Goal: Task Accomplishment & Management: Complete application form

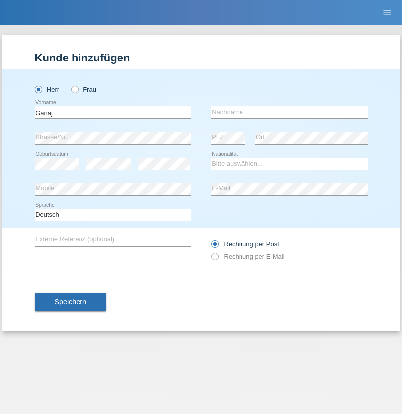
type input "Ganaj"
click at [289, 112] on input "text" at bounding box center [289, 112] width 156 height 12
type input "Fadil"
select select "XK"
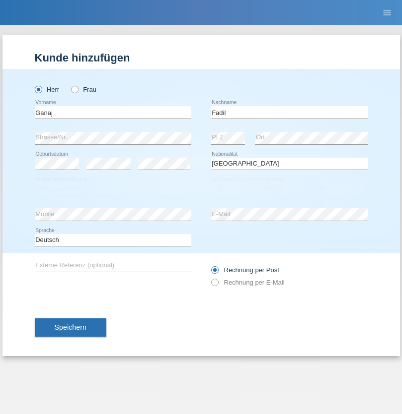
select select "C"
select select "11"
select select "08"
select select "2021"
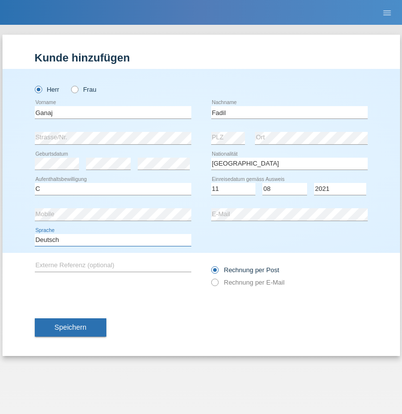
select select "en"
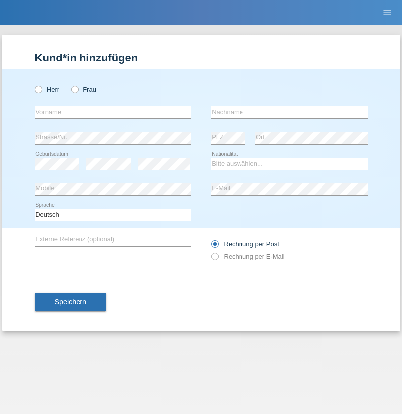
radio input "true"
click at [113, 112] on input "text" at bounding box center [113, 112] width 156 height 12
type input "Ibrahim"
click at [289, 112] on input "text" at bounding box center [289, 112] width 156 height 12
type input "Muja"
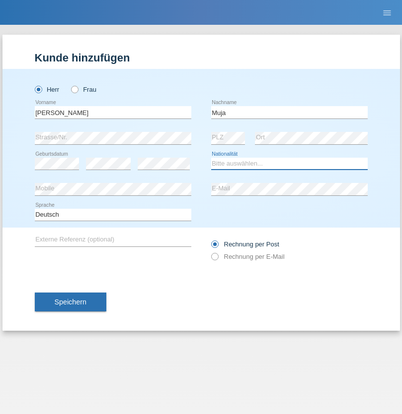
select select "XK"
select select "C"
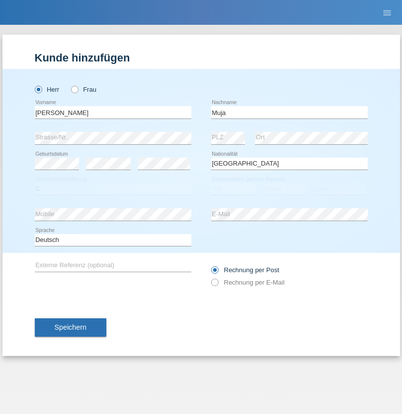
select select "03"
select select "07"
select select "2021"
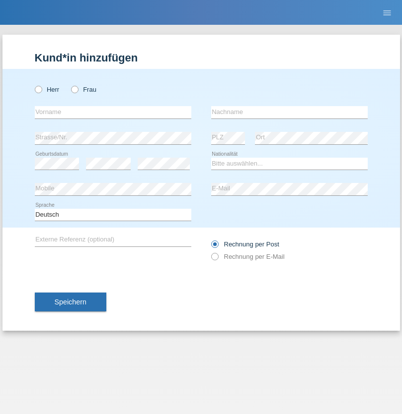
radio input "true"
click at [113, 112] on input "text" at bounding box center [113, 112] width 156 height 12
type input "[PERSON_NAME]"
click at [289, 112] on input "text" at bounding box center [289, 112] width 156 height 12
type input "Berger"
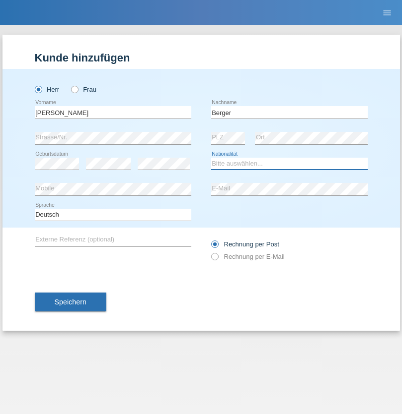
select select "CH"
radio input "true"
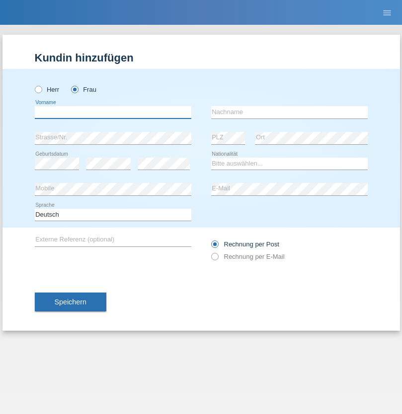
click at [113, 112] on input "text" at bounding box center [113, 112] width 156 height 12
type input "Teixeira da Silva Moço"
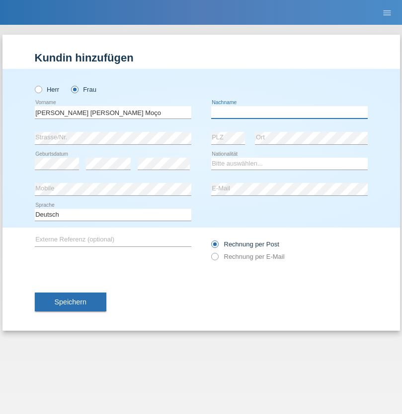
click at [289, 112] on input "text" at bounding box center [289, 112] width 156 height 12
type input "Paula"
select select "PT"
select select "C"
select select "28"
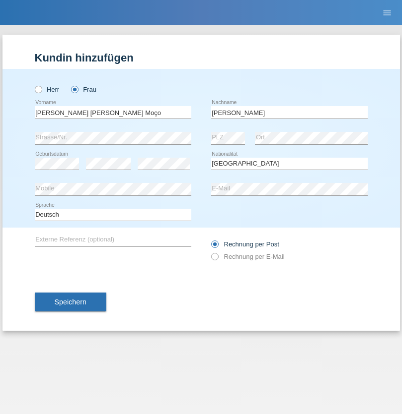
select select "03"
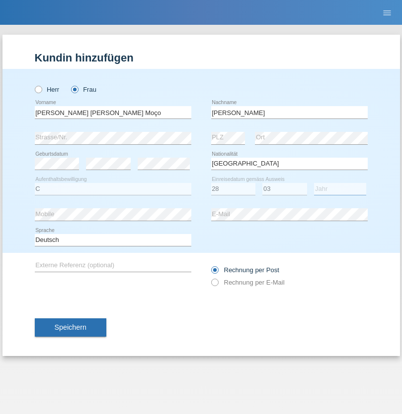
select select "2005"
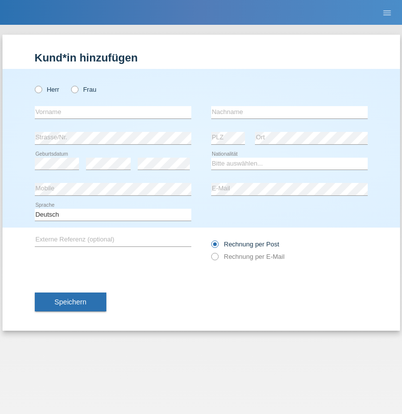
radio input "true"
click at [113, 112] on input "text" at bounding box center [113, 112] width 156 height 12
type input "Anelia"
click at [289, 112] on input "text" at bounding box center [289, 112] width 156 height 12
type input "Georgieva"
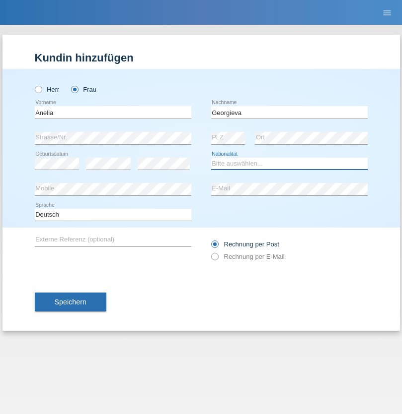
select select "BG"
select select "C"
select select "18"
select select "03"
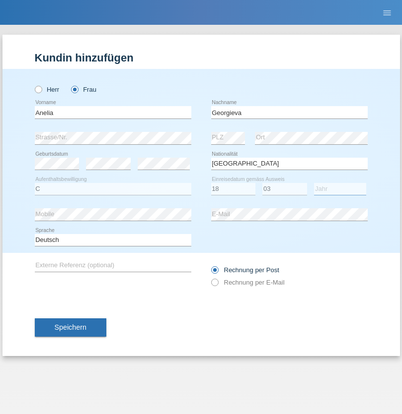
select select "2021"
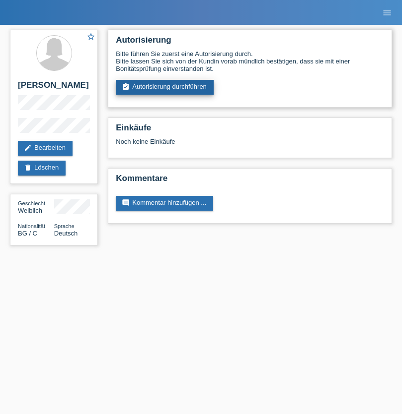
click at [165, 87] on link "assignment_turned_in Autorisierung durchführen" at bounding box center [165, 87] width 98 height 15
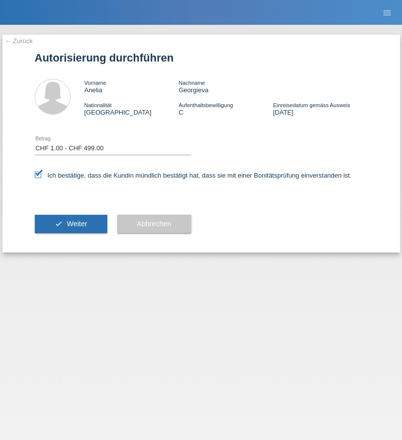
select select "1"
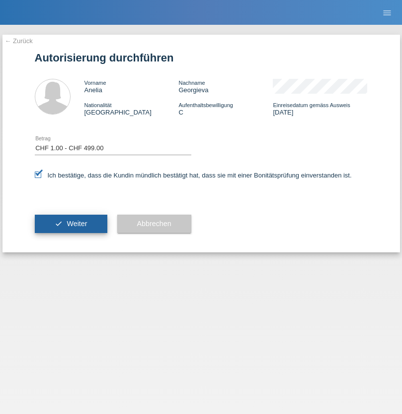
click at [70, 224] on span "Weiter" at bounding box center [77, 224] width 20 height 8
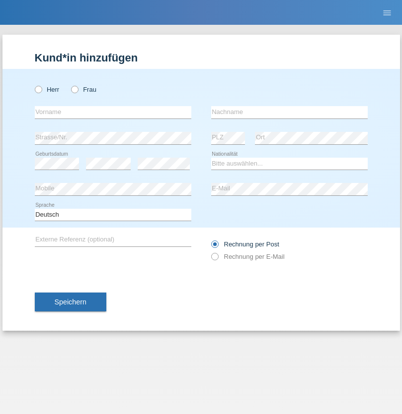
radio input "true"
click at [113, 112] on input "text" at bounding box center [113, 112] width 156 height 12
type input "Momand"
click at [289, 112] on input "text" at bounding box center [289, 112] width 156 height 12
type input "Azmat"
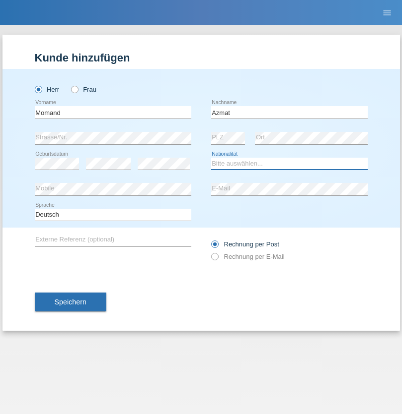
select select "CH"
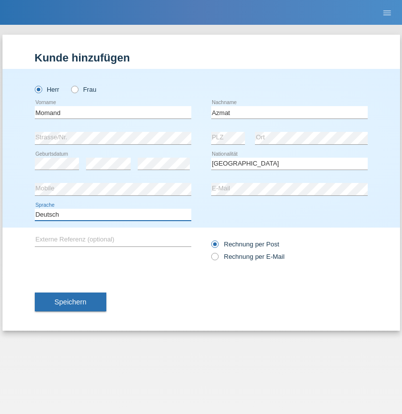
select select "en"
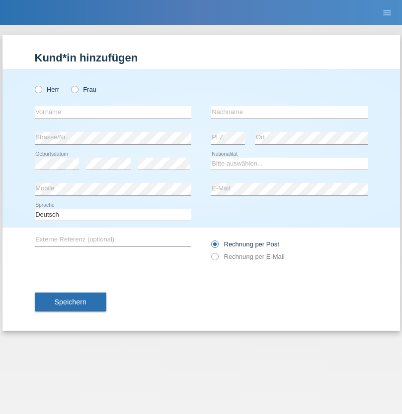
radio input "true"
click at [113, 112] on input "text" at bounding box center [113, 112] width 156 height 12
type input "Allan"
click at [289, 112] on input "text" at bounding box center [289, 112] width 156 height 12
type input "Theurillat"
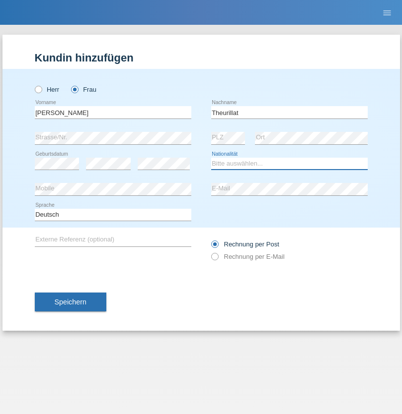
select select "CH"
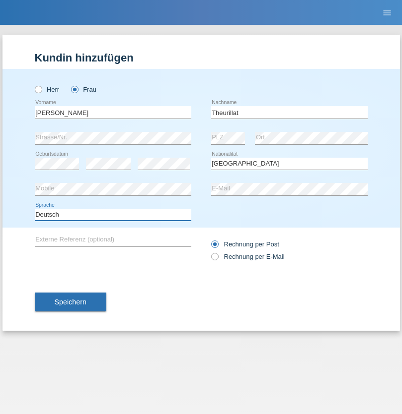
select select "en"
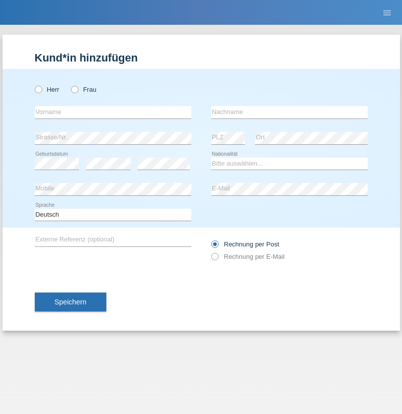
radio input "true"
click at [113, 112] on input "text" at bounding box center [113, 112] width 156 height 12
type input "Jack"
click at [289, 112] on input "text" at bounding box center [289, 112] width 156 height 12
type input "Graf"
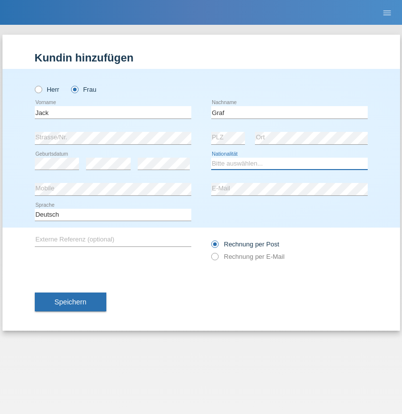
select select "CH"
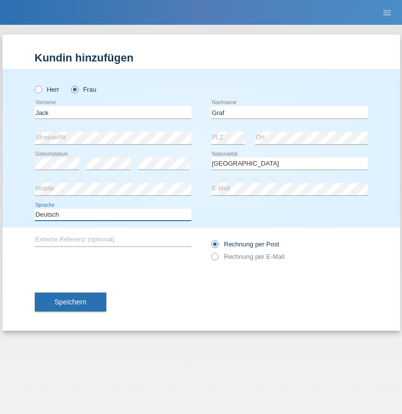
select select "en"
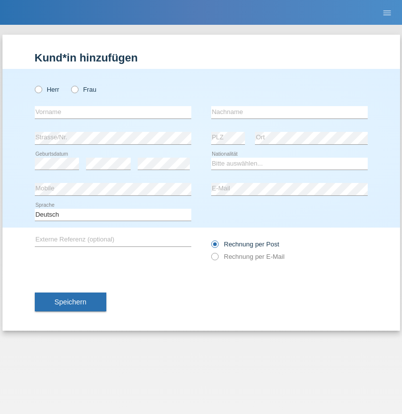
radio input "true"
click at [113, 112] on input "text" at bounding box center [113, 112] width 156 height 12
type input "Teklay"
click at [289, 112] on input "text" at bounding box center [289, 112] width 156 height 12
type input "Fiori"
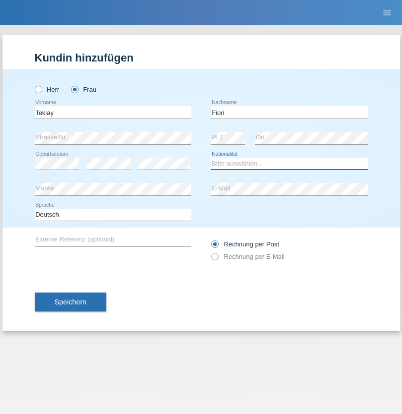
select select "ER"
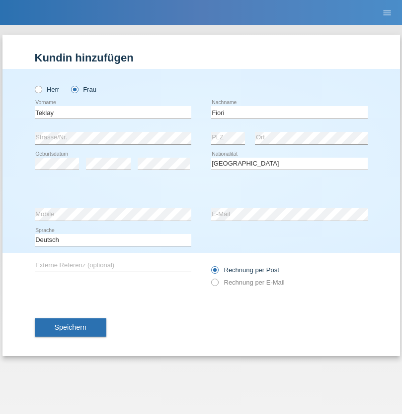
select select "C"
select select "11"
select select "08"
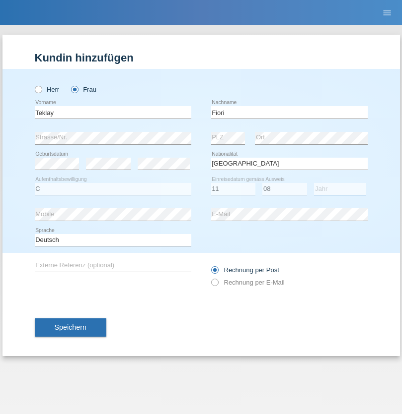
select select "2021"
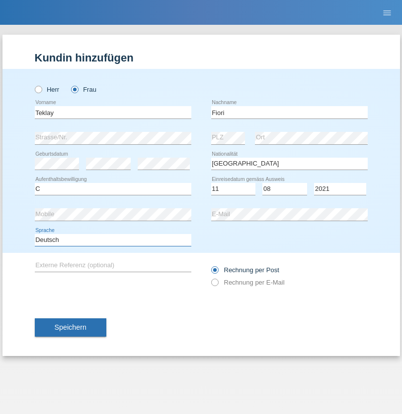
select select "en"
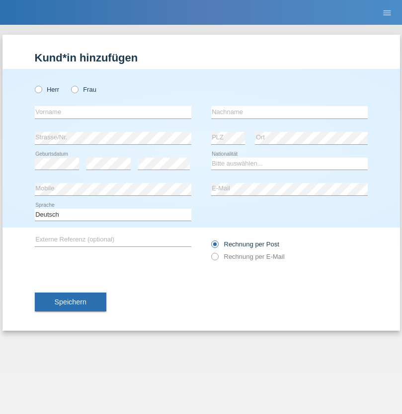
radio input "true"
click at [113, 112] on input "text" at bounding box center [113, 112] width 156 height 12
type input "Sadia"
click at [289, 112] on input "text" at bounding box center [289, 112] width 156 height 12
type input "Nejmaoui"
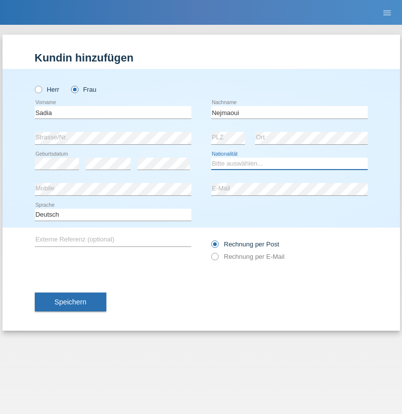
select select "MA"
select select "C"
select select "01"
select select "06"
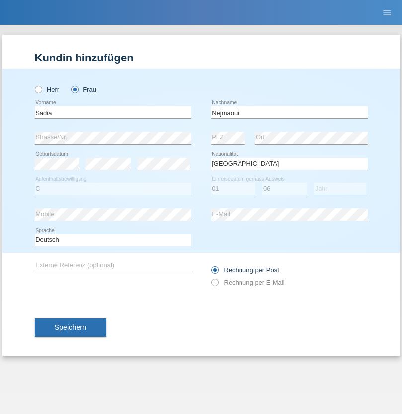
select select "1964"
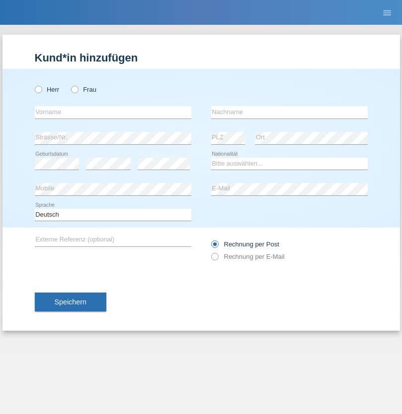
radio input "true"
click at [113, 112] on input "text" at bounding box center [113, 112] width 156 height 12
type input "Carlos"
click at [289, 112] on input "text" at bounding box center [289, 112] width 156 height 12
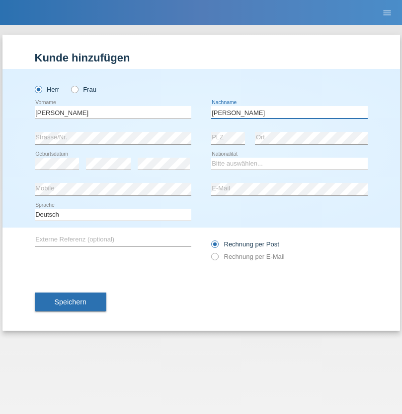
type input "Nobrega"
select select "CH"
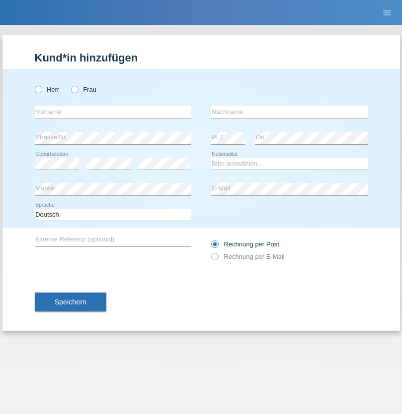
radio input "true"
click at [113, 112] on input "text" at bounding box center [113, 112] width 156 height 12
type input "Thivagaran"
click at [289, 112] on input "text" at bounding box center [289, 112] width 156 height 12
type input "Selvanayagam"
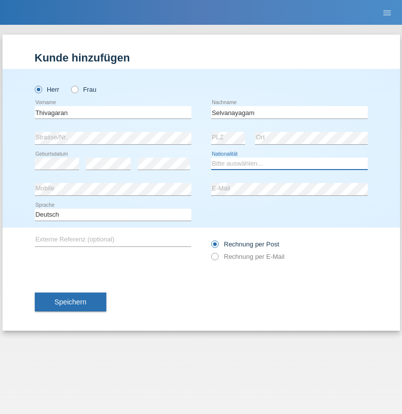
select select "LK"
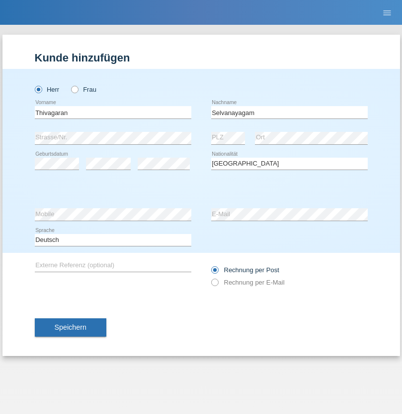
select select "C"
select select "23"
select select "03"
select select "2021"
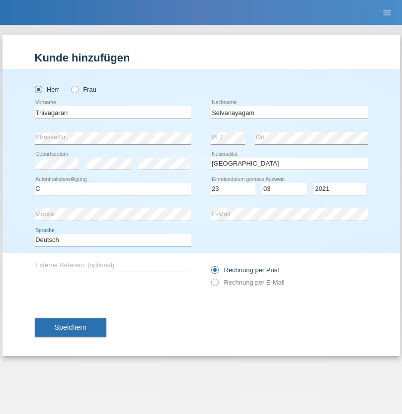
select select "en"
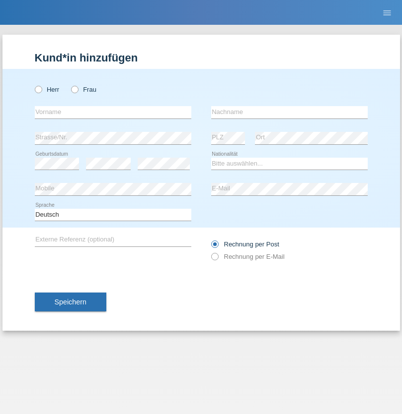
radio input "true"
click at [113, 112] on input "text" at bounding box center [113, 112] width 156 height 12
type input "Monika"
click at [289, 112] on input "text" at bounding box center [289, 112] width 156 height 12
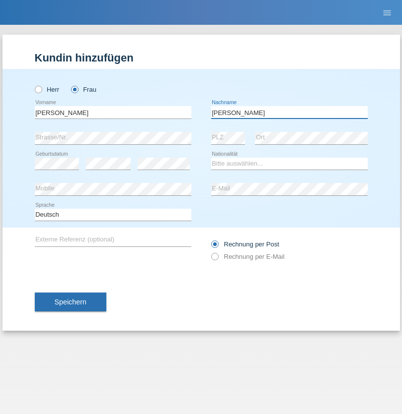
type input "Keller"
select select "CH"
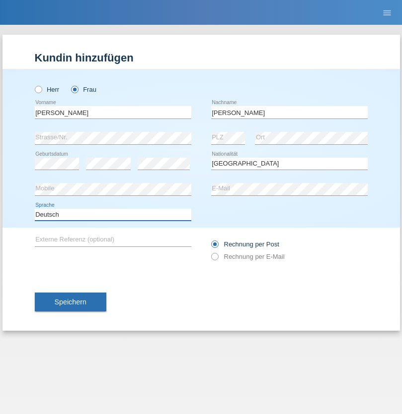
select select "en"
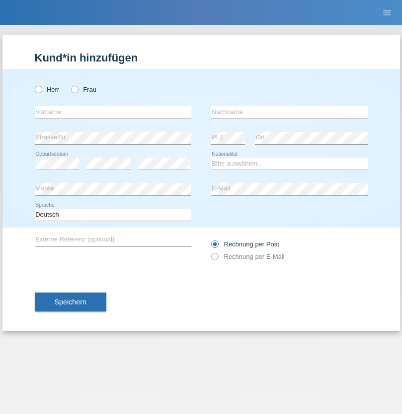
radio input "true"
click at [113, 112] on input "text" at bounding box center [113, 112] width 156 height 12
type input "Tymur"
click at [289, 112] on input "text" at bounding box center [289, 112] width 156 height 12
type input "Hunderchuk"
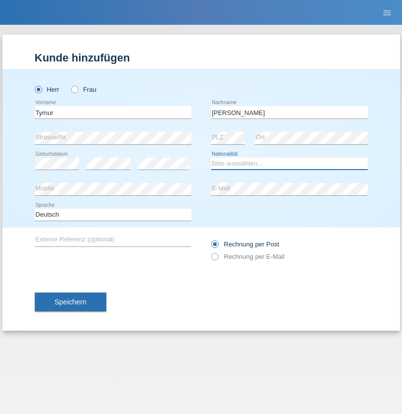
select select "UA"
select select "C"
select select "20"
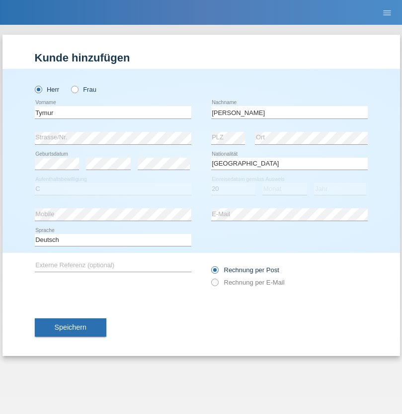
select select "08"
select select "2021"
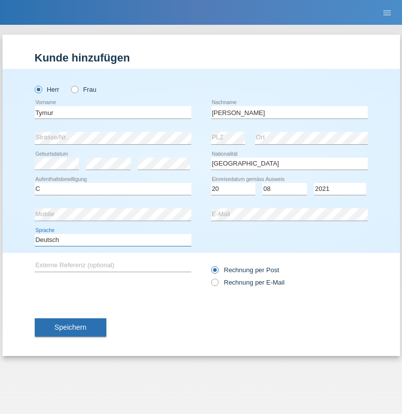
select select "en"
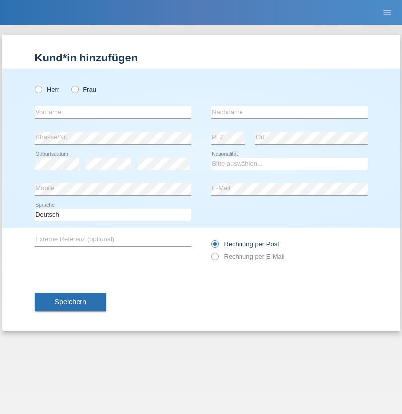
radio input "true"
click at [113, 112] on input "text" at bounding box center [113, 112] width 156 height 12
type input "Tymur"
click at [289, 112] on input "text" at bounding box center [289, 112] width 156 height 12
type input "Hunderchuj"
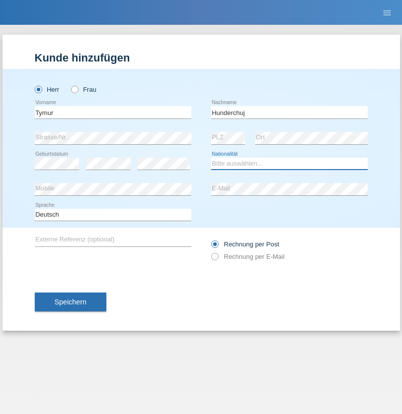
select select "UA"
select select "C"
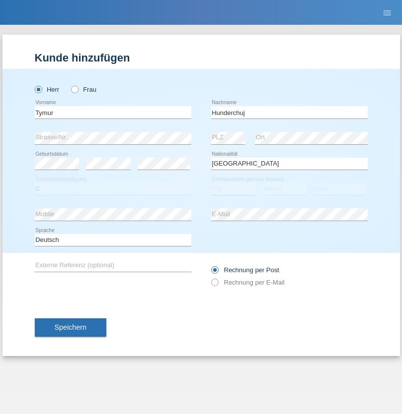
select select "20"
select select "08"
select select "2021"
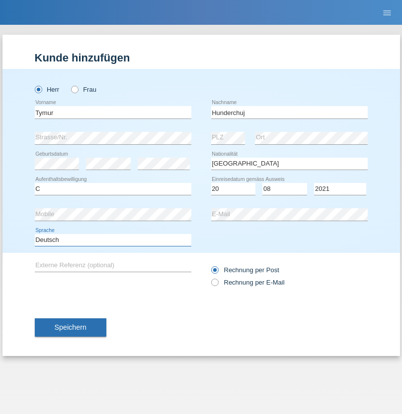
select select "en"
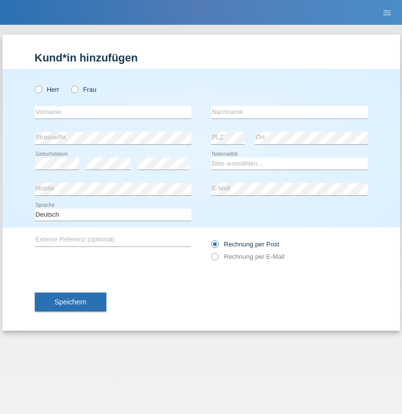
radio input "true"
click at [113, 112] on input "text" at bounding box center [113, 112] width 156 height 12
type input "Dominik"
click at [289, 112] on input "text" at bounding box center [289, 112] width 156 height 12
type input "Tropp"
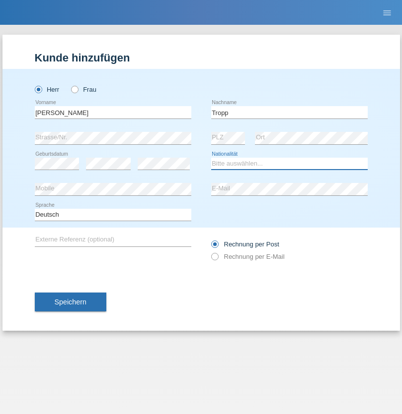
select select "SK"
select select "C"
select select "11"
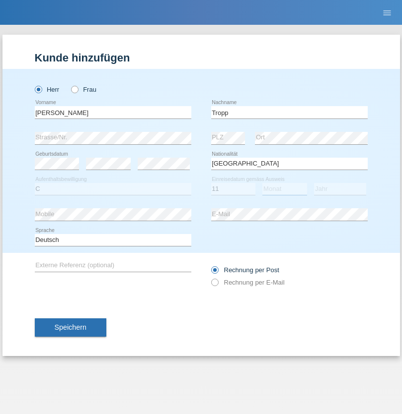
select select "08"
select select "2021"
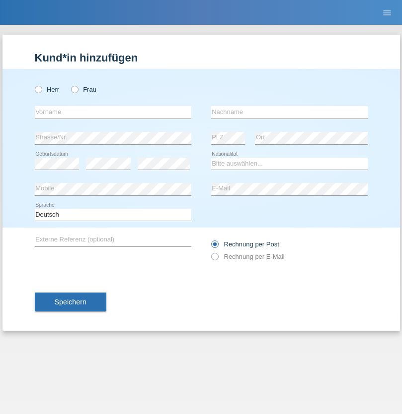
radio input "true"
click at [113, 112] on input "text" at bounding box center [113, 112] width 156 height 12
type input "[PERSON_NAME]"
click at [289, 112] on input "text" at bounding box center [289, 112] width 156 height 12
type input "Ringle"
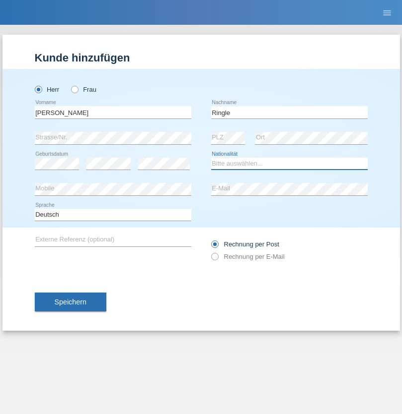
select select "DE"
select select "C"
select select "06"
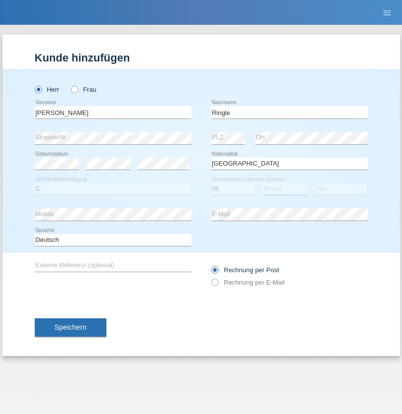
select select "01"
select select "2021"
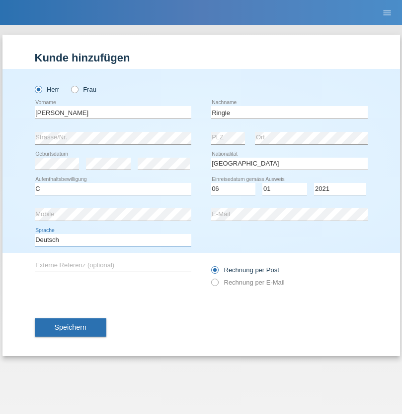
select select "en"
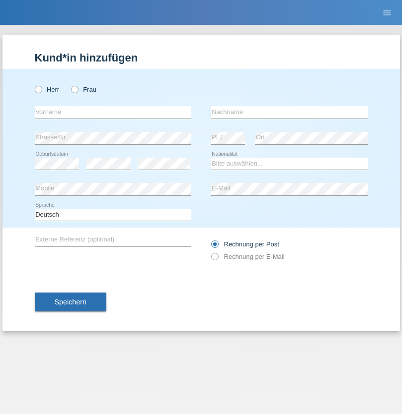
radio input "true"
click at [113, 112] on input "text" at bounding box center [113, 112] width 156 height 12
type input "Junior"
click at [289, 112] on input "text" at bounding box center [289, 112] width 156 height 12
type input "Mauricio"
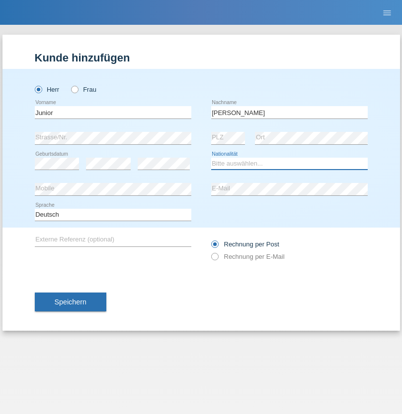
select select "CH"
radio input "true"
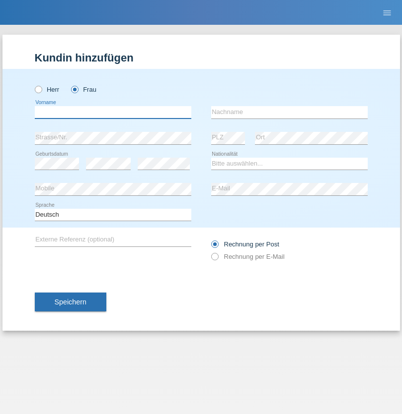
click at [113, 112] on input "text" at bounding box center [113, 112] width 156 height 12
type input "[PERSON_NAME] [PERSON_NAME]"
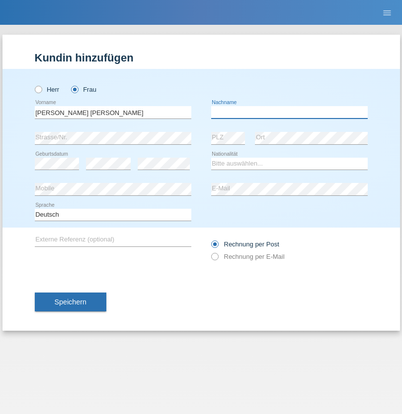
click at [289, 112] on input "text" at bounding box center [289, 112] width 156 height 12
type input "Knusel Campillo"
select select "CH"
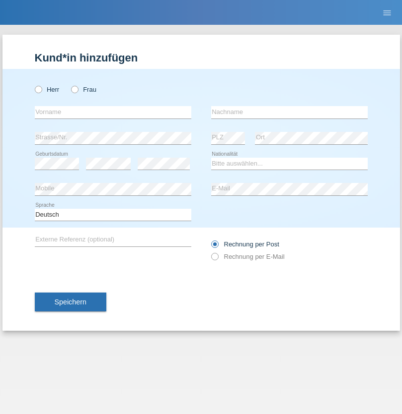
radio input "true"
click at [113, 112] on input "text" at bounding box center [113, 112] width 156 height 12
type input "Beqiri"
click at [289, 112] on input "text" at bounding box center [289, 112] width 156 height 12
type input "Shpresa"
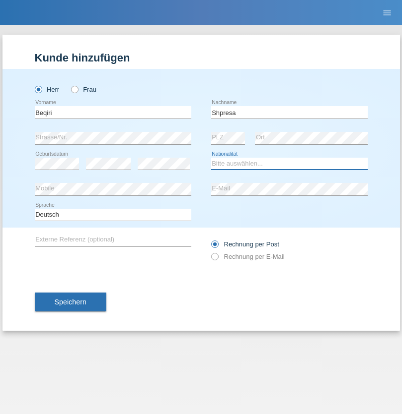
select select "XK"
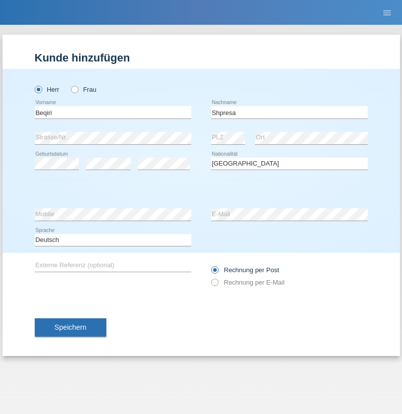
select select "C"
select select "08"
select select "02"
select select "1979"
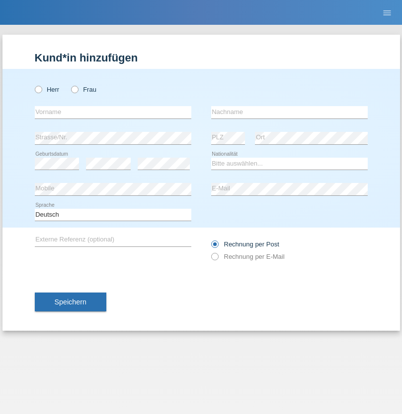
radio input "true"
click at [113, 112] on input "text" at bounding box center [113, 112] width 156 height 12
type input "[PERSON_NAME]"
click at [289, 112] on input "text" at bounding box center [289, 112] width 156 height 12
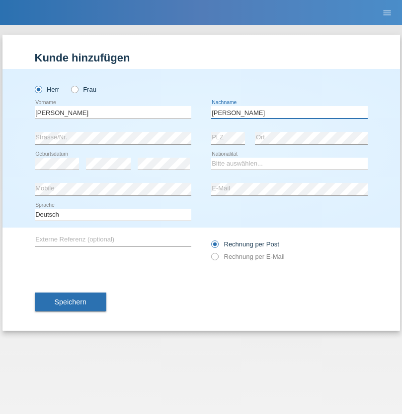
type input "[PERSON_NAME]"
select select "CH"
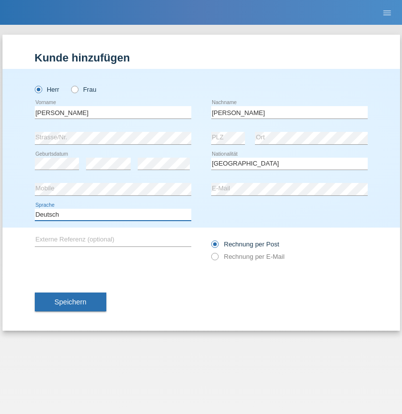
select select "en"
